Goal: Transaction & Acquisition: Purchase product/service

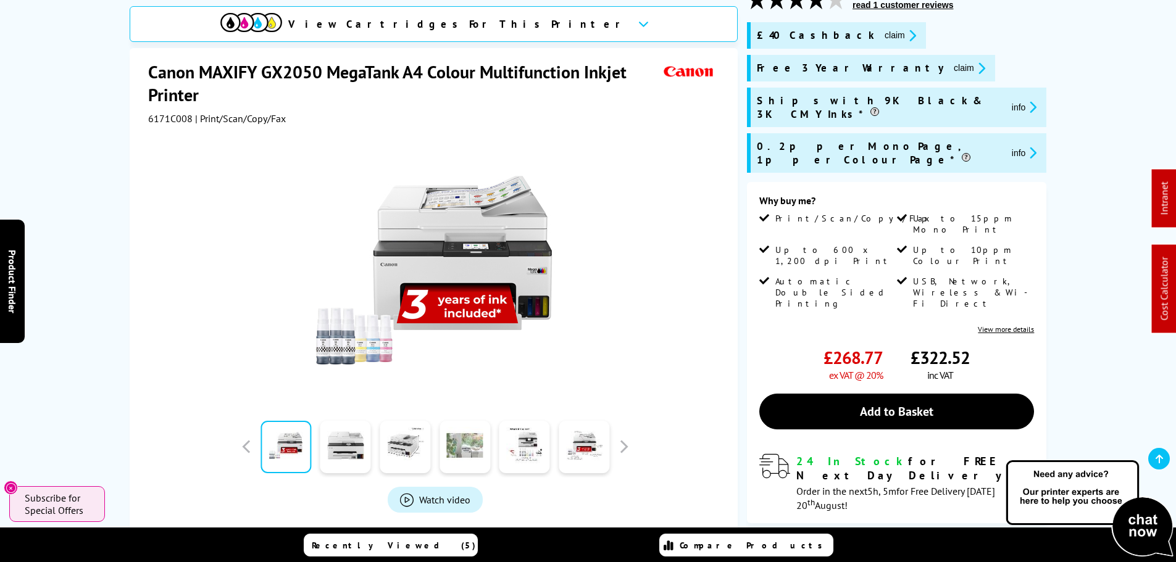
click at [449, 449] on link at bounding box center [464, 447] width 51 height 52
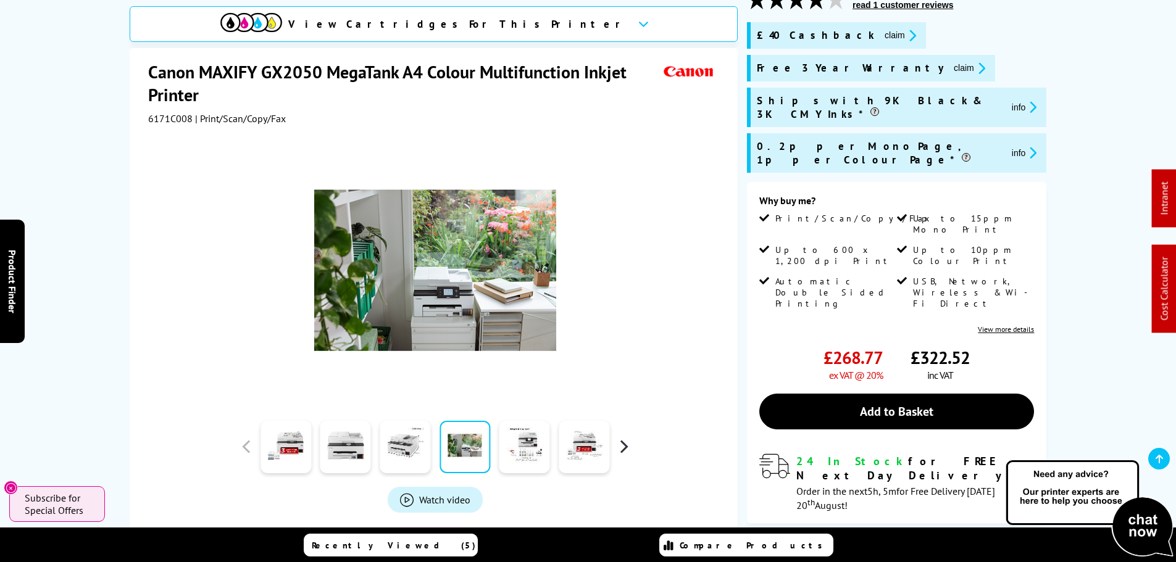
click at [627, 441] on button "button" at bounding box center [623, 447] width 19 height 19
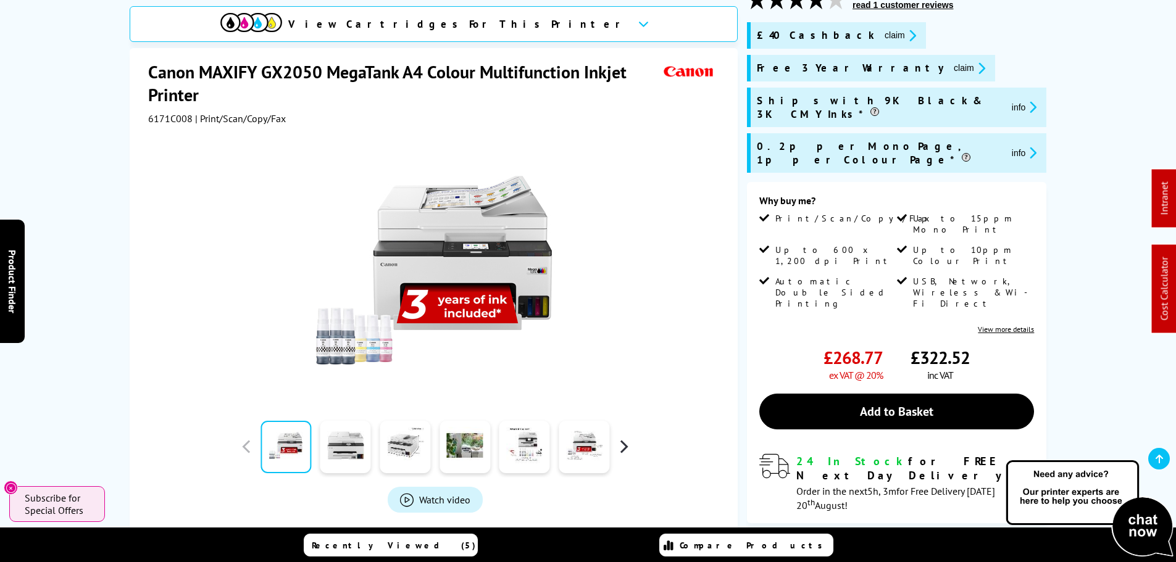
click at [618, 447] on button "button" at bounding box center [623, 447] width 19 height 19
click at [628, 449] on button "button" at bounding box center [623, 447] width 19 height 19
